Goal: Navigation & Orientation: Understand site structure

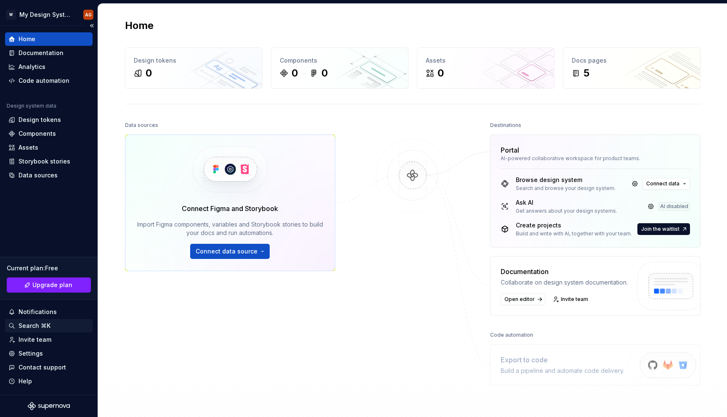
click at [35, 326] on div "Search ⌘K" at bounding box center [35, 326] width 32 height 8
click at [35, 178] on div "Data sources" at bounding box center [38, 175] width 39 height 8
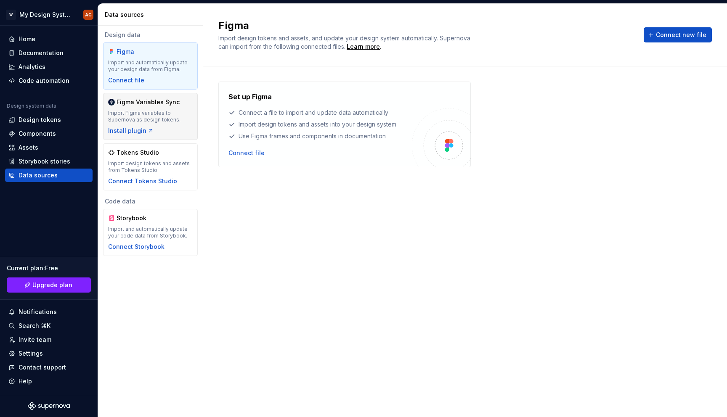
click at [166, 106] on div "Figma Variables Sync" at bounding box center [148, 102] width 63 height 8
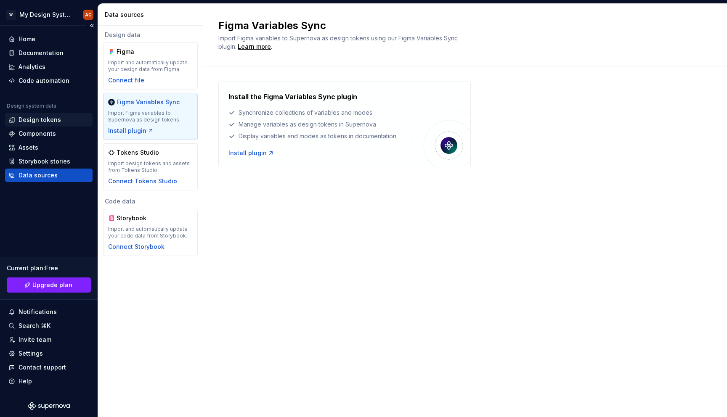
click at [39, 118] on div "Design tokens" at bounding box center [40, 120] width 42 height 8
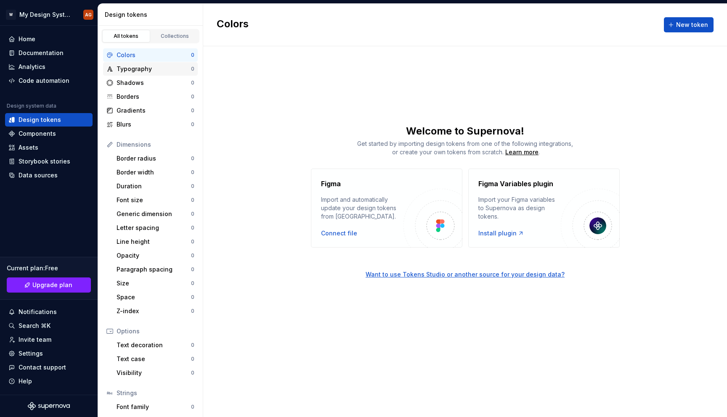
click at [150, 69] on div "Typography" at bounding box center [154, 69] width 74 height 8
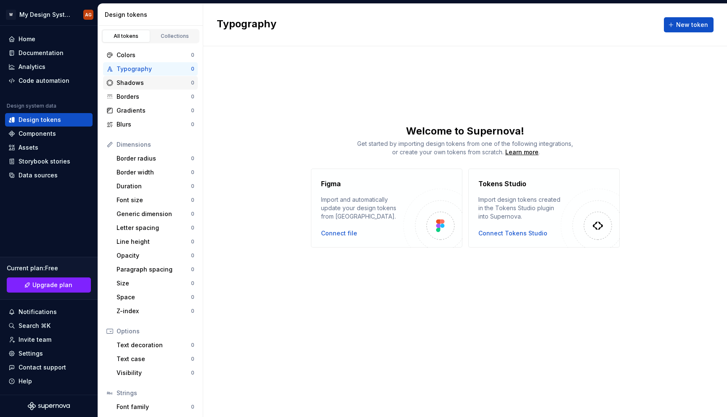
click at [142, 85] on div "Shadows" at bounding box center [154, 83] width 74 height 8
click at [132, 126] on div "Blurs" at bounding box center [154, 124] width 74 height 8
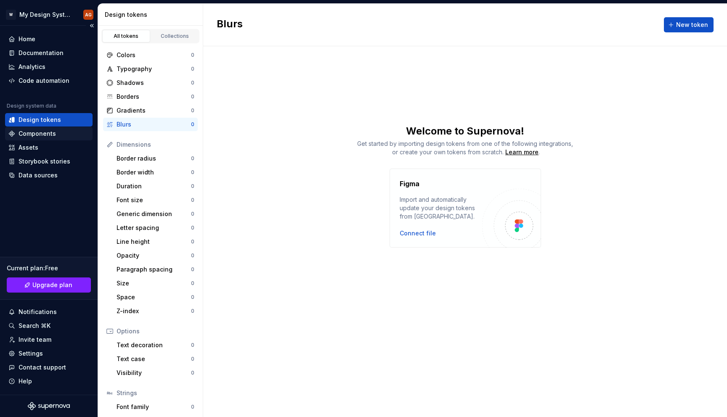
click at [41, 134] on div "Components" at bounding box center [37, 134] width 37 height 8
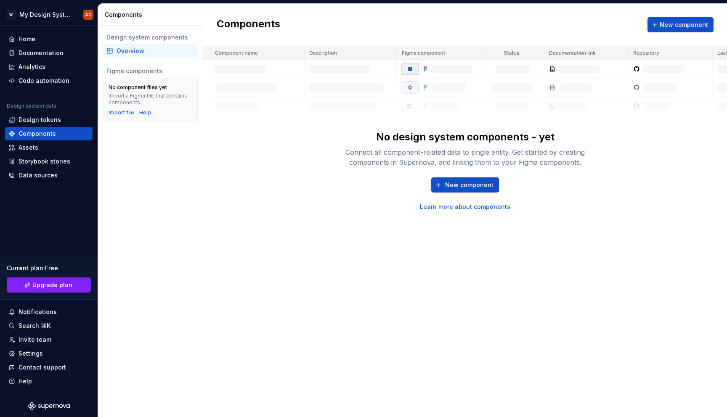
click at [475, 272] on div "Components New component No design system components - yet Connect all componen…" at bounding box center [465, 211] width 524 height 414
click at [27, 38] on div "Home" at bounding box center [27, 39] width 17 height 8
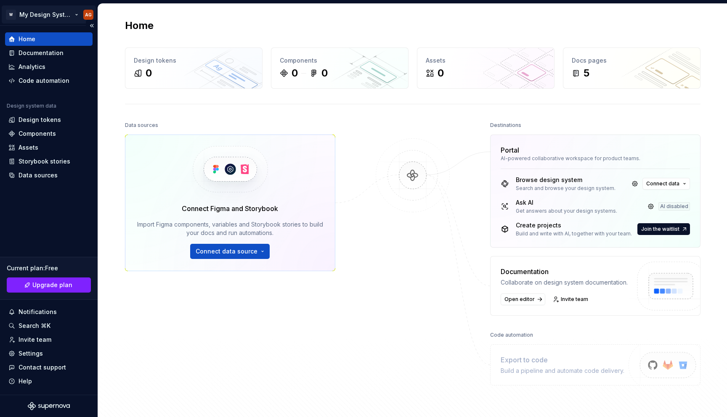
click at [36, 13] on html "W My Design System AG Home Documentation Analytics Code automation Design syste…" at bounding box center [363, 208] width 727 height 417
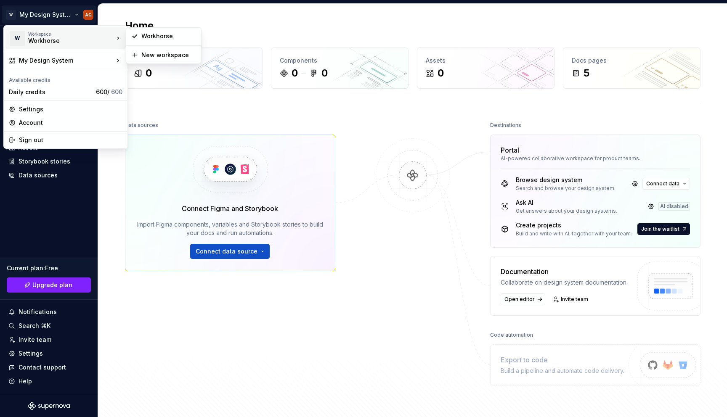
click at [50, 39] on div "Workhorse" at bounding box center [64, 41] width 72 height 8
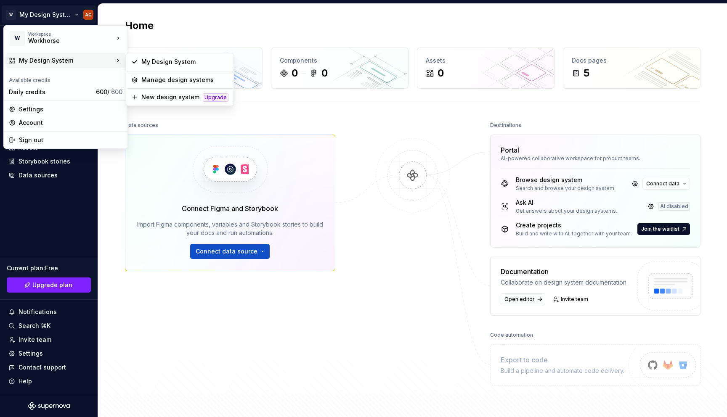
click at [426, 323] on html "W My Design System AG Home Documentation Analytics Code automation Design syste…" at bounding box center [363, 208] width 727 height 417
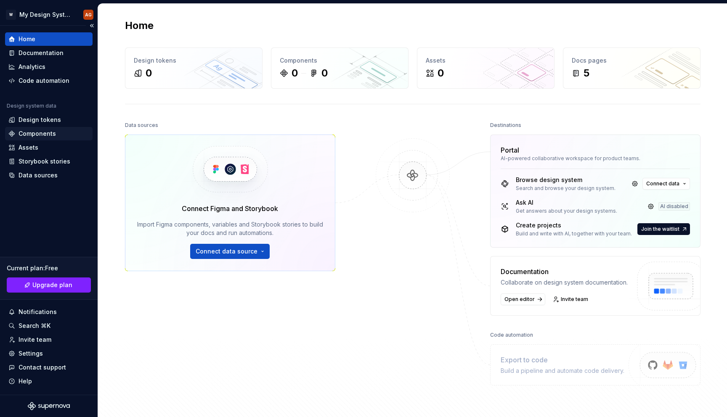
click at [28, 135] on div "Components" at bounding box center [37, 134] width 37 height 8
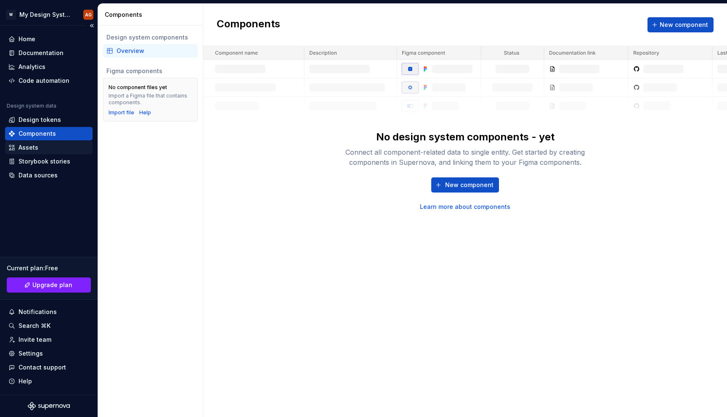
click at [36, 148] on div "Assets" at bounding box center [29, 147] width 20 height 8
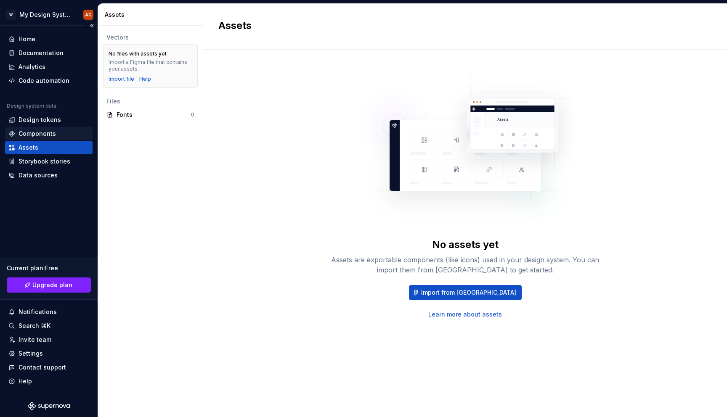
click at [25, 134] on div "Components" at bounding box center [37, 134] width 37 height 8
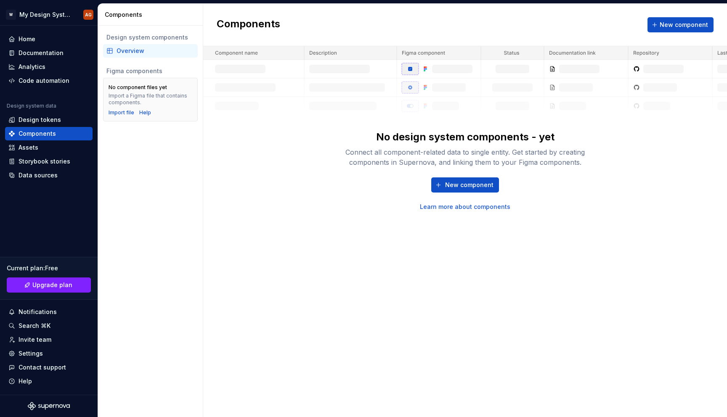
click at [490, 250] on div "Components New component No design system components - yet Connect all componen…" at bounding box center [465, 211] width 524 height 414
